Goal: Transaction & Acquisition: Purchase product/service

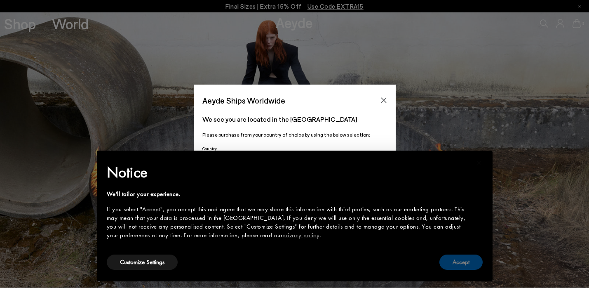
click at [455, 264] on button "Accept" at bounding box center [461, 261] width 43 height 15
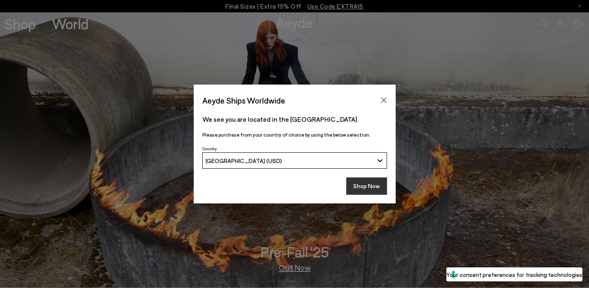
click at [357, 186] on button "Shop Now" at bounding box center [366, 185] width 41 height 17
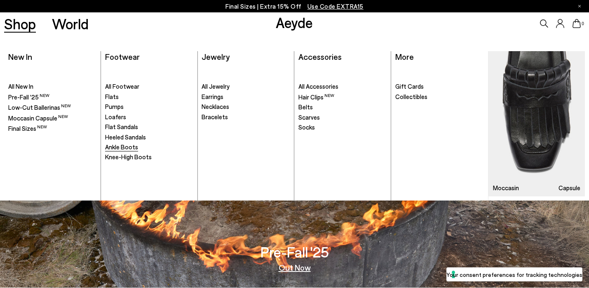
click at [115, 147] on span "Ankle Boots" at bounding box center [121, 146] width 33 height 7
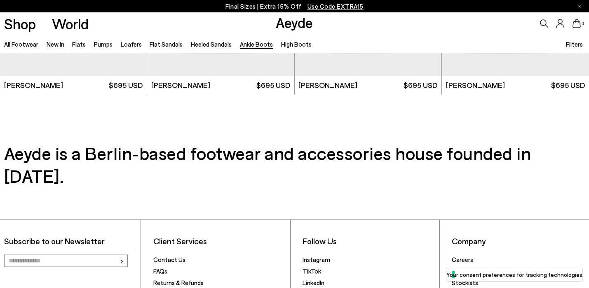
scroll to position [1795, 0]
